Goal: Information Seeking & Learning: Learn about a topic

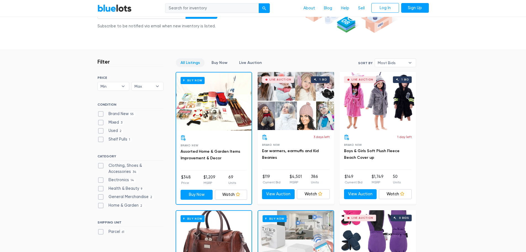
scroll to position [138, 0]
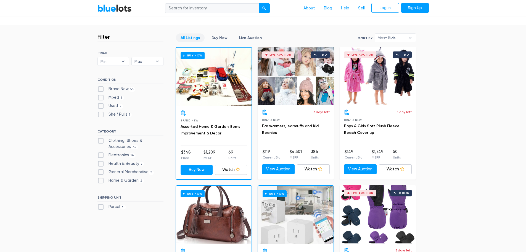
click at [131, 146] on span "34" at bounding box center [134, 147] width 7 height 4
click at [101, 141] on Accessories"] "Clothing, Shoes & Accessories 34" at bounding box center [99, 139] width 4 height 4
checkbox Accessories"] "true"
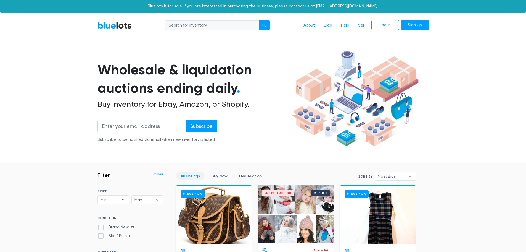
scroll to position [149, 0]
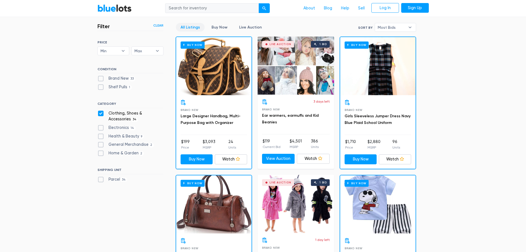
click at [117, 140] on div "Health & Beauty 9" at bounding box center [130, 137] width 66 height 8
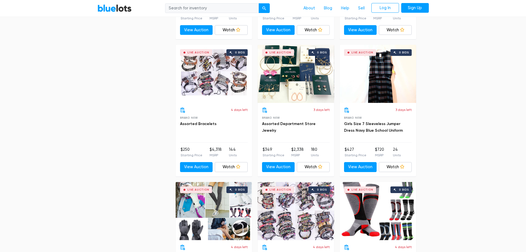
scroll to position [0, 0]
